Goal: Use online tool/utility

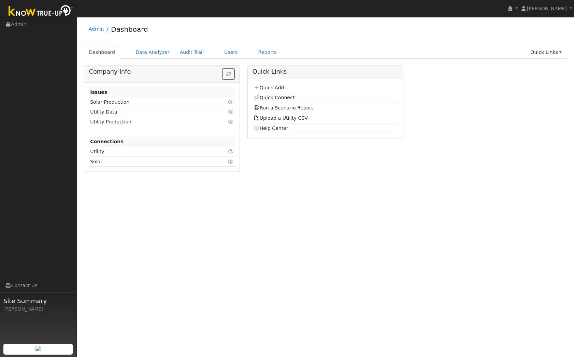
click at [295, 106] on link "Run a Scenario Report" at bounding box center [284, 107] width 60 height 5
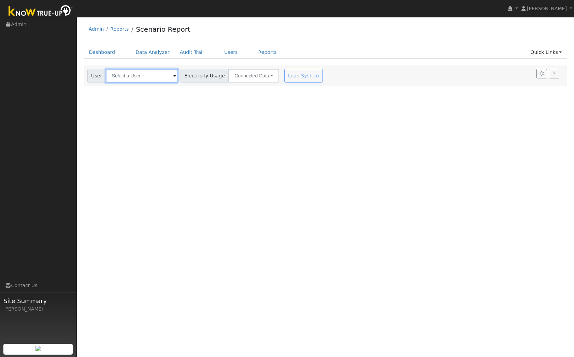
click at [145, 75] on input "text" at bounding box center [142, 76] width 72 height 14
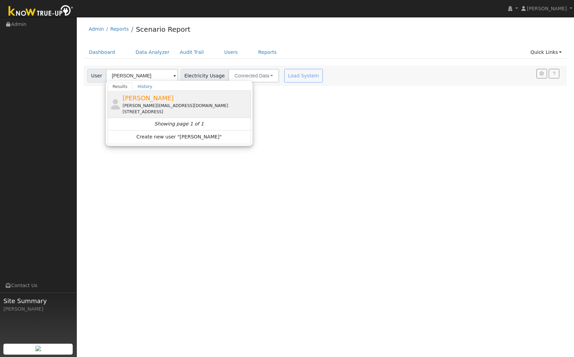
click at [146, 104] on div "[PERSON_NAME][EMAIL_ADDRESS][DOMAIN_NAME]" at bounding box center [185, 106] width 127 height 6
type input "[PERSON_NAME]"
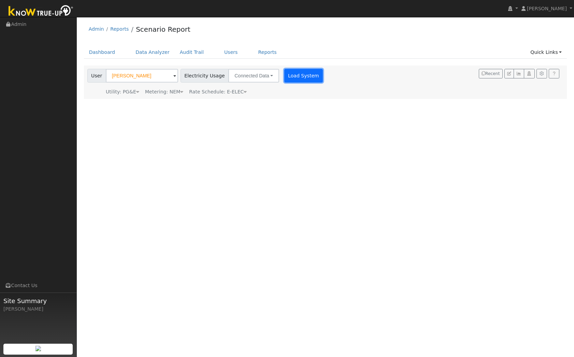
click at [291, 75] on button "Load System" at bounding box center [303, 76] width 39 height 14
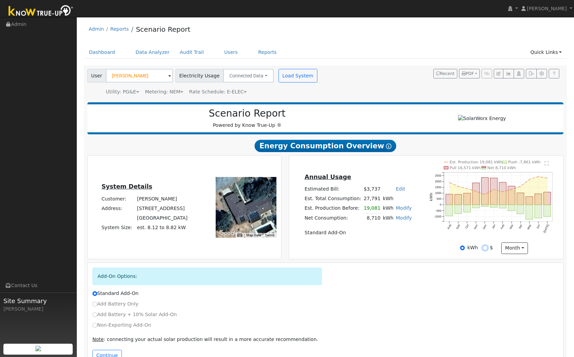
click at [486, 247] on input "$" at bounding box center [484, 248] width 5 height 5
radio input "true"
click at [463, 248] on input "kWh" at bounding box center [462, 248] width 5 height 5
radio input "true"
radio input "false"
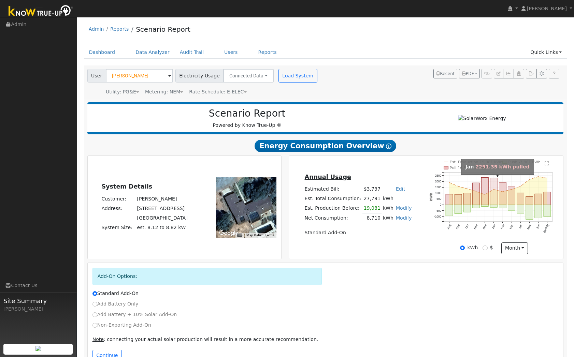
click at [493, 195] on rect "onclick=""" at bounding box center [493, 191] width 7 height 27
